Goal: Navigation & Orientation: Find specific page/section

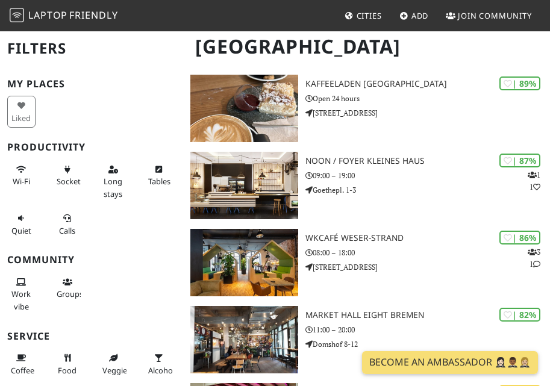
scroll to position [78, 0]
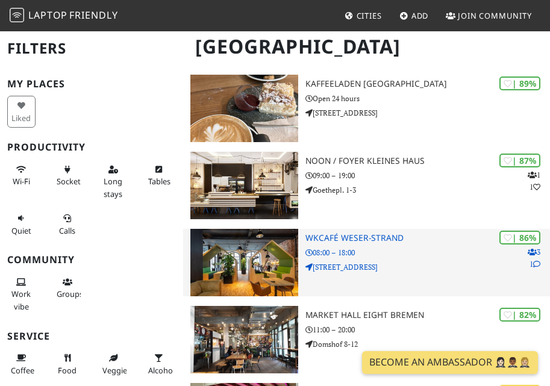
click at [237, 265] on img at bounding box center [244, 262] width 108 height 67
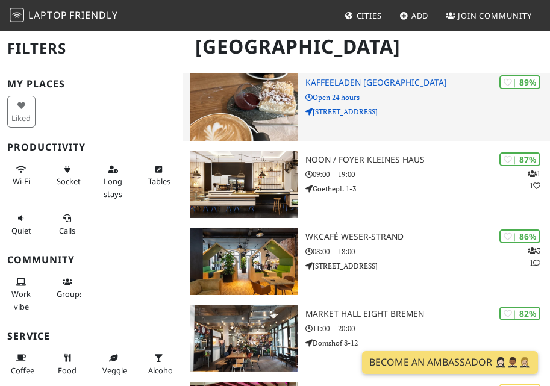
scroll to position [80, 0]
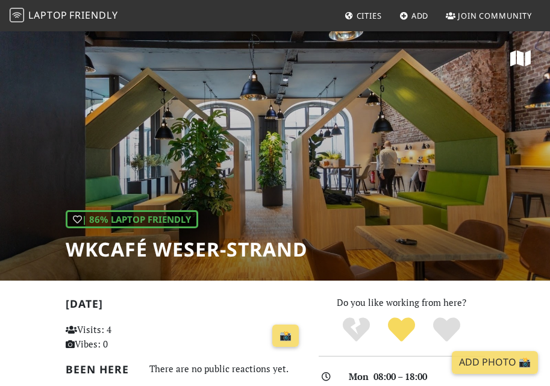
click at [514, 139] on div "| 86% Laptop Friendly WKcafé WESER-Strand" at bounding box center [275, 155] width 550 height 251
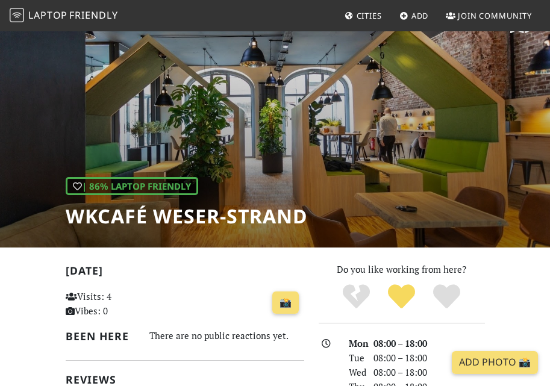
scroll to position [34, 0]
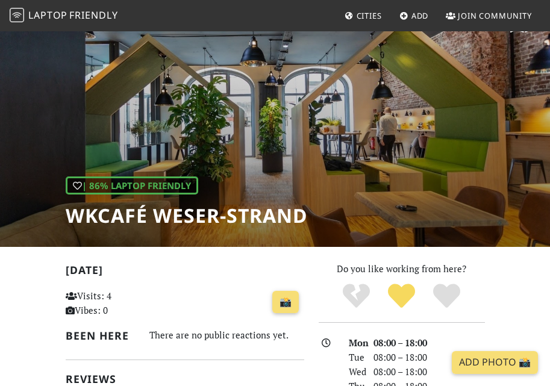
click at [451, 148] on div "| 86% Laptop Friendly WKcafé WESER-Strand" at bounding box center [275, 121] width 550 height 251
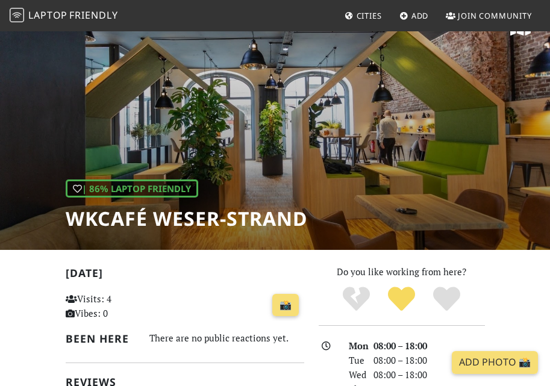
scroll to position [46, 0]
